Goal: Information Seeking & Learning: Learn about a topic

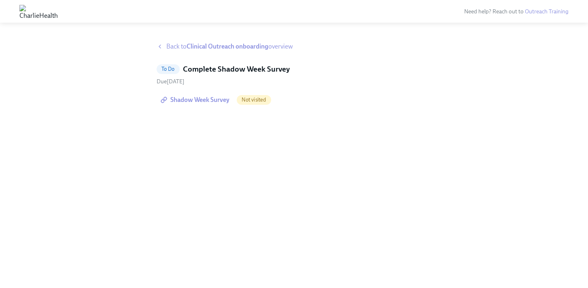
click at [195, 103] on span "Shadow Week Survey" at bounding box center [195, 100] width 67 height 8
click at [223, 47] on strong "Clinical Outreach onboarding" at bounding box center [227, 46] width 82 height 8
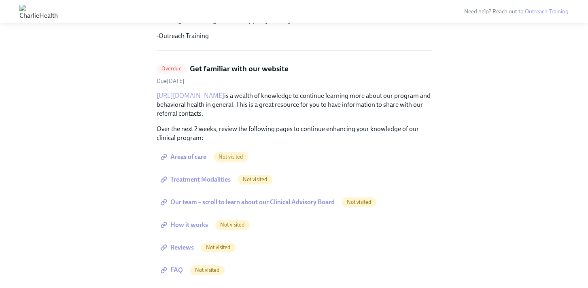
scroll to position [265, 0]
click at [192, 157] on span "Areas of care" at bounding box center [184, 156] width 44 height 8
click at [188, 177] on span "Treatment Modalities" at bounding box center [196, 179] width 68 height 8
click at [203, 201] on span "Our team – scroll to learn about our Clinical Advisory Board" at bounding box center [248, 202] width 172 height 8
click at [196, 218] on link "How it works" at bounding box center [184, 224] width 57 height 16
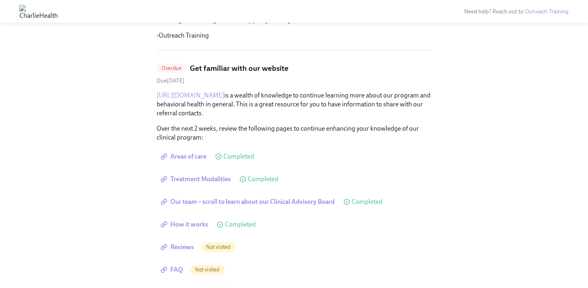
click at [189, 249] on span "Reviews" at bounding box center [178, 247] width 32 height 8
click at [175, 273] on span "FAQ" at bounding box center [172, 270] width 21 height 8
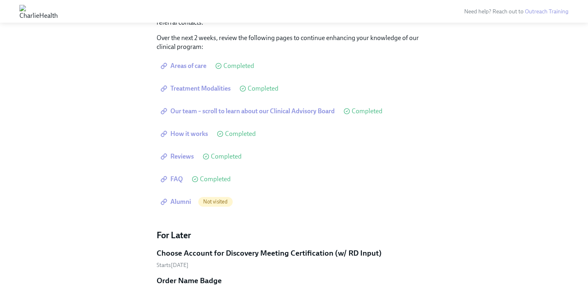
scroll to position [368, 0]
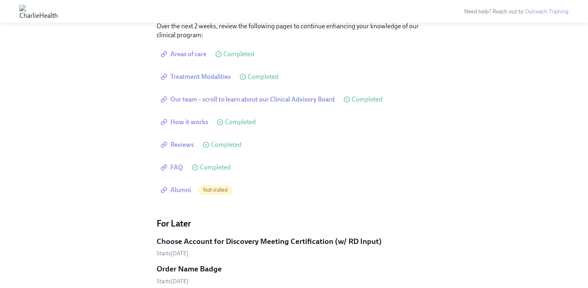
click at [188, 188] on span "Alumni" at bounding box center [176, 190] width 29 height 8
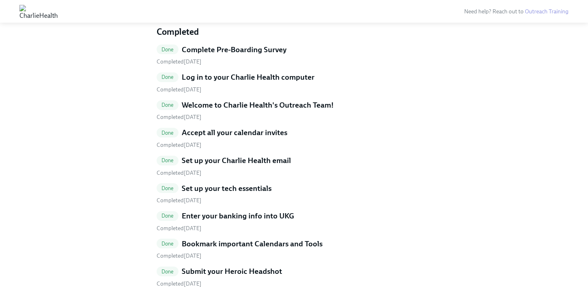
scroll to position [0, 0]
